Goal: Task Accomplishment & Management: Complete application form

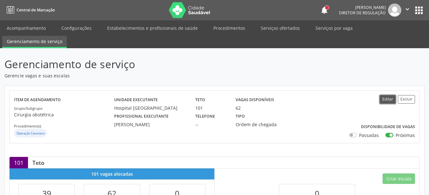
click at [392, 99] on button "Editar" at bounding box center [387, 99] width 16 height 9
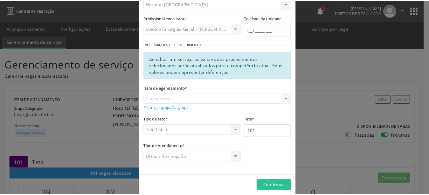
scroll to position [84, 0]
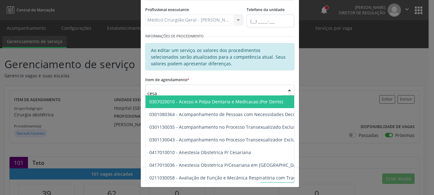
type input "cesar"
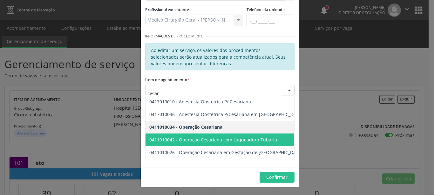
click at [240, 146] on span "0411010042 - Operação Cesariana com Laqueadura Tubaria" at bounding box center [253, 140] width 214 height 13
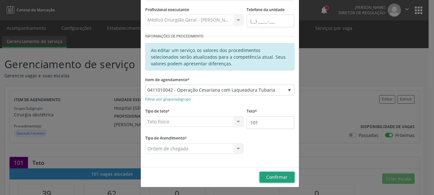
click at [269, 179] on span "Confirmar" at bounding box center [276, 177] width 21 height 6
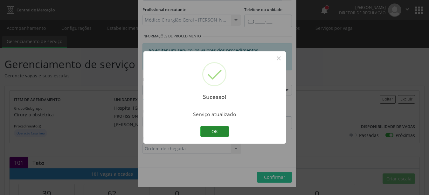
click at [219, 129] on button "OK" at bounding box center [214, 131] width 29 height 11
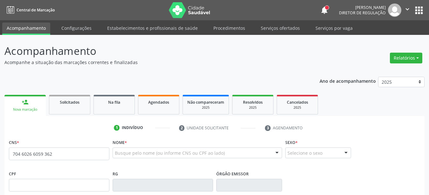
type input "704 6026 6059 3622"
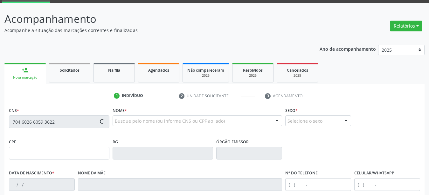
scroll to position [65, 0]
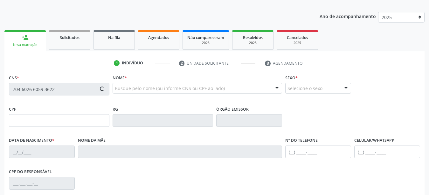
type input "103.832.624-96"
type input "25[DATE]"
type input "[PERSON_NAME]"
type input "[PHONE_NUMBER]"
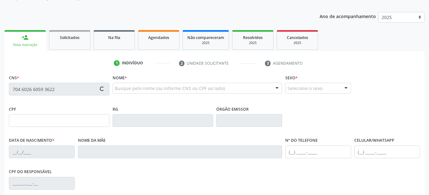
type input "062.862.064-00"
type input "60"
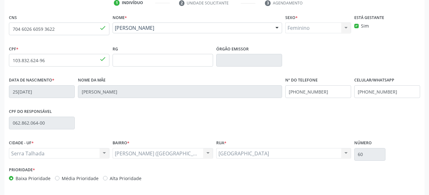
scroll to position [130, 0]
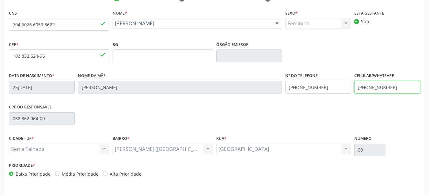
drag, startPoint x: 402, startPoint y: 88, endPoint x: 314, endPoint y: 84, distance: 87.8
click at [354, 84] on input "[PHONE_NUMBER]" at bounding box center [387, 87] width 66 height 13
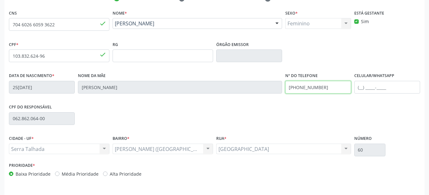
drag, startPoint x: 339, startPoint y: 87, endPoint x: 271, endPoint y: 111, distance: 72.0
click at [285, 94] on input "[PHONE_NUMBER]" at bounding box center [318, 87] width 66 height 13
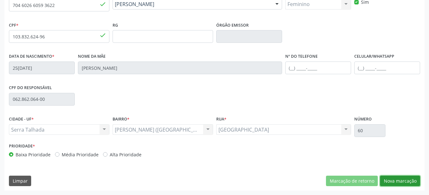
click at [404, 181] on button "Nova marcação" at bounding box center [400, 181] width 40 height 11
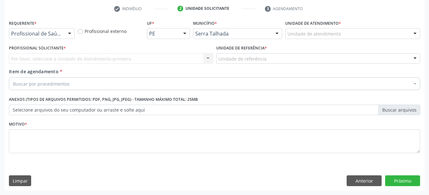
scroll to position [125, 0]
drag, startPoint x: 64, startPoint y: 29, endPoint x: 56, endPoint y: 37, distance: 11.9
click at [64, 29] on div "Profissional de Saúde Profissional de Saúde Paciente Nenhum resultado encontrad…" at bounding box center [42, 33] width 66 height 11
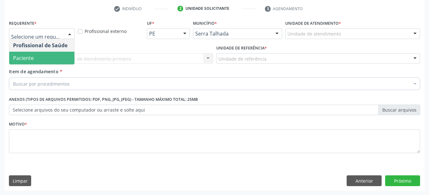
click at [39, 55] on span "Paciente" at bounding box center [41, 58] width 65 height 13
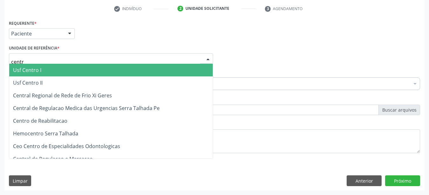
type input "centro"
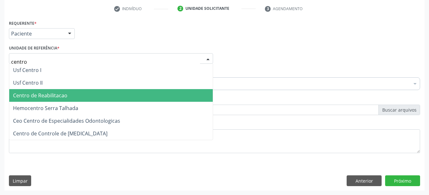
click at [70, 89] on span "Centro de Reabilitacao" at bounding box center [110, 95] width 203 height 13
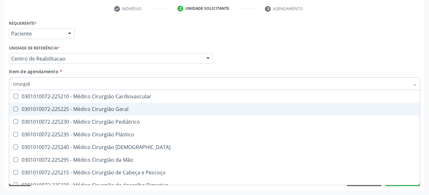
type input "cirurgião"
click at [125, 109] on span "0301010072-225225 - Médico Cirurgião Geral" at bounding box center [214, 109] width 410 height 13
checkbox Geral "true"
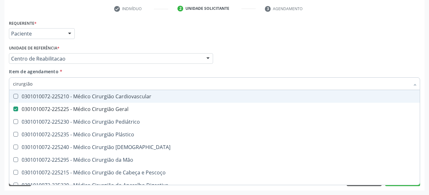
click at [331, 50] on div "Profissional Solicitante Por favor, selecione a Unidade de Atendimento primeiro…" at bounding box center [214, 56] width 414 height 25
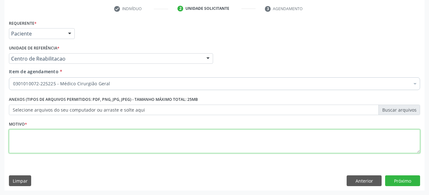
click at [80, 142] on textarea at bounding box center [214, 142] width 411 height 24
type textarea "..."
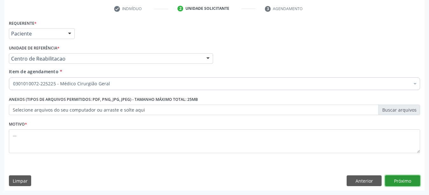
click at [399, 180] on button "Próximo" at bounding box center [402, 181] width 35 height 11
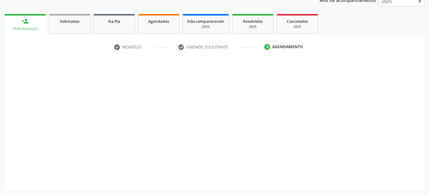
scroll to position [81, 0]
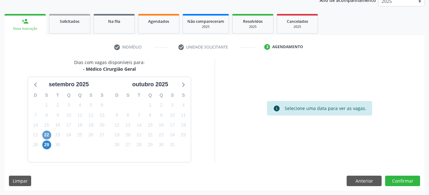
click at [50, 133] on div "22" at bounding box center [46, 135] width 9 height 10
click at [47, 134] on span "22" at bounding box center [46, 135] width 9 height 9
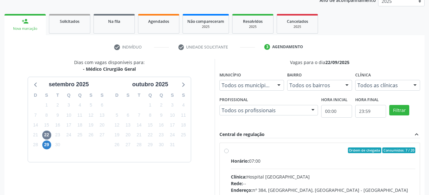
click at [231, 153] on label "Ordem de chegada Consumidos: 7 / 20 Horário: 07:00 Clínica: Hospital [GEOGRAPHI…" at bounding box center [323, 197] width 185 height 98
click at [225, 153] on input "Ordem de chegada Consumidos: 7 / 20 Horário: 07:00 Clínica: Hospital [GEOGRAPHI…" at bounding box center [226, 151] width 4 height 6
radio input "true"
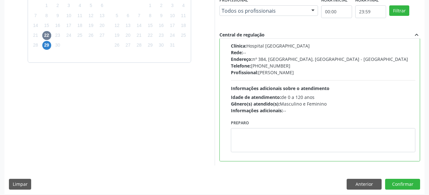
scroll to position [184, 0]
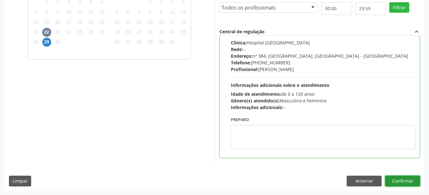
click at [407, 180] on button "Confirmar" at bounding box center [402, 181] width 35 height 11
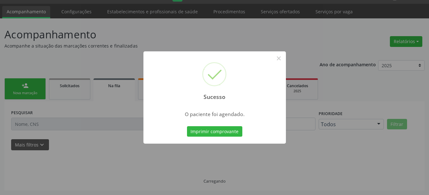
scroll to position [16, 0]
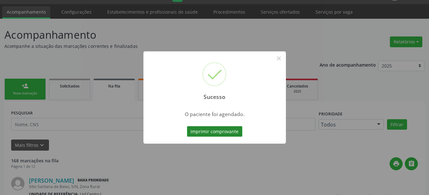
click at [201, 128] on button "Imprimir comprovante" at bounding box center [214, 131] width 55 height 11
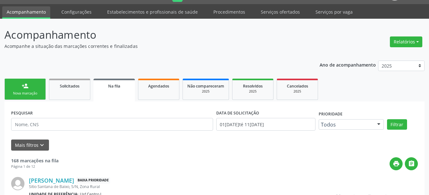
scroll to position [16, 0]
